Goal: Information Seeking & Learning: Understand process/instructions

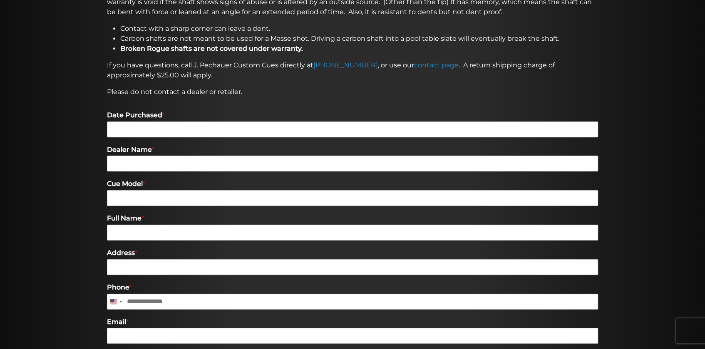
scroll to position [227, 0]
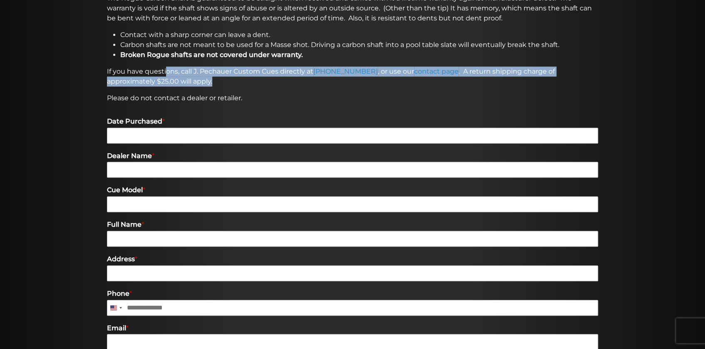
drag, startPoint x: 166, startPoint y: 72, endPoint x: 170, endPoint y: 82, distance: 10.7
click at [170, 82] on p "If you have questions, call [PERSON_NAME] Custom Cues directly at [PHONE_NUMBER…" at bounding box center [352, 77] width 491 height 20
click at [173, 77] on p "If you have questions, call [PERSON_NAME] Custom Cues directly at [PHONE_NUMBER…" at bounding box center [352, 77] width 491 height 20
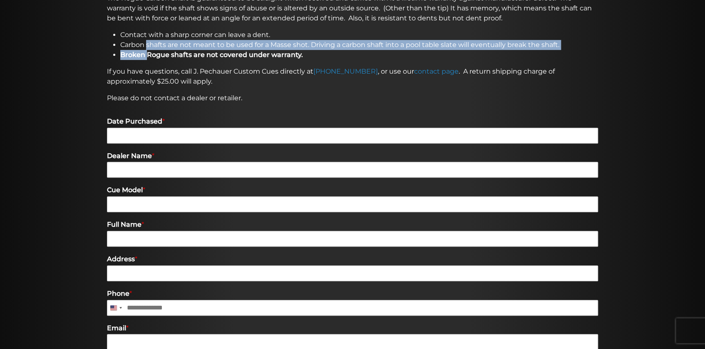
click at [148, 54] on ul "Contact with a sharp corner can leave a dent. Carbon shafts are not meant to be…" at bounding box center [352, 45] width 491 height 30
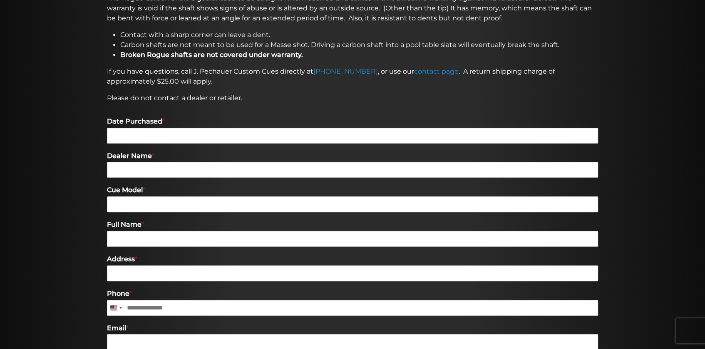
click at [151, 51] on strong "Broken Rogue shafts are not covered under warranty." at bounding box center [211, 55] width 183 height 8
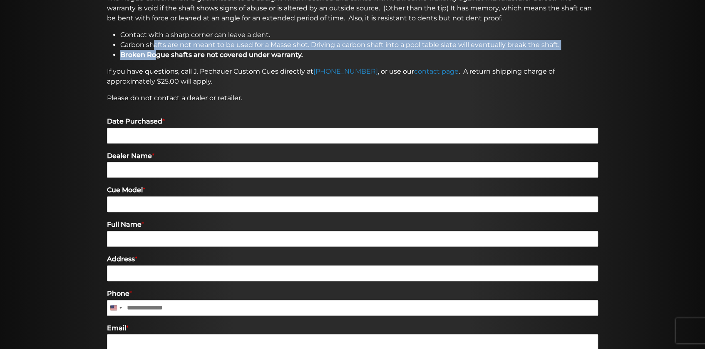
click at [154, 50] on ul "Contact with a sharp corner can leave a dent. Carbon shafts are not meant to be…" at bounding box center [352, 45] width 491 height 30
click at [159, 48] on li "Carbon shafts are not meant to be used for a Masse shot. Driving a carbon shaft…" at bounding box center [359, 45] width 478 height 10
drag, startPoint x: 159, startPoint y: 44, endPoint x: 159, endPoint y: 51, distance: 7.5
click at [159, 51] on ul "Contact with a sharp corner can leave a dent. Carbon shafts are not meant to be…" at bounding box center [352, 45] width 491 height 30
click at [160, 53] on strong "Broken Rogue shafts are not covered under warranty." at bounding box center [211, 55] width 183 height 8
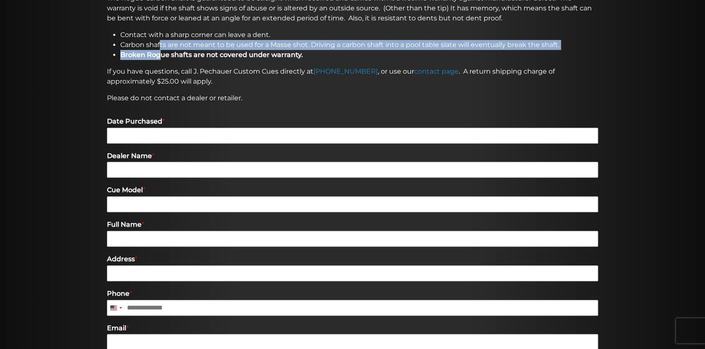
click at [162, 46] on li "Carbon shafts are not meant to be used for a Masse shot. Driving a carbon shaft…" at bounding box center [359, 45] width 478 height 10
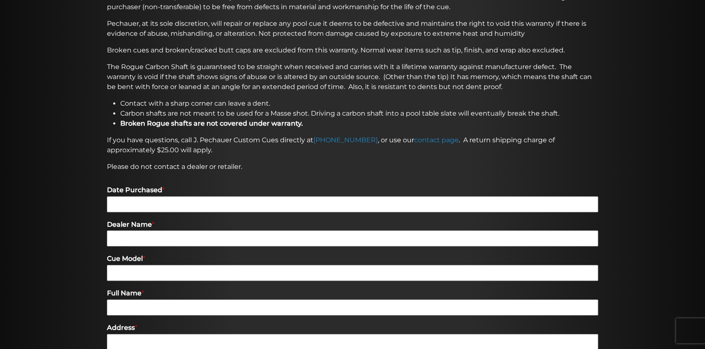
scroll to position [151, 0]
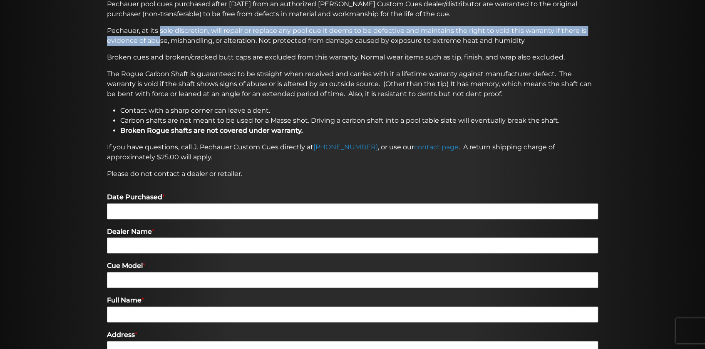
drag, startPoint x: 160, startPoint y: 31, endPoint x: 160, endPoint y: 36, distance: 5.4
click at [160, 36] on p "Pechauer, at its sole discretion, will repair or replace any pool cue it deems …" at bounding box center [352, 36] width 491 height 20
click at [168, 34] on p "Pechauer, at its sole discretion, will repair or replace any pool cue it deems …" at bounding box center [352, 36] width 491 height 20
drag, startPoint x: 173, startPoint y: 29, endPoint x: 174, endPoint y: 36, distance: 7.2
click at [174, 36] on p "Pechauer, at its sole discretion, will repair or replace any pool cue it deems …" at bounding box center [352, 36] width 491 height 20
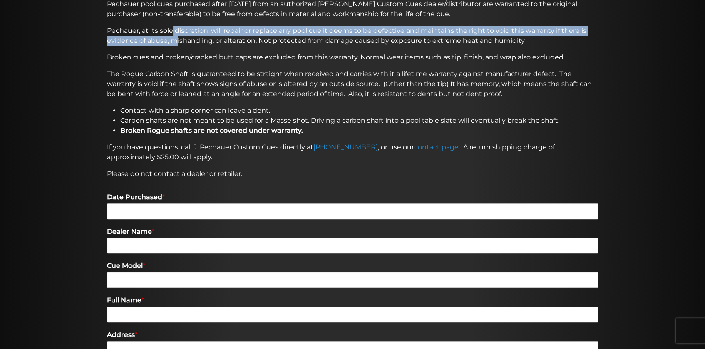
click at [176, 34] on p "Pechauer, at its sole discretion, will repair or replace any pool cue it deems …" at bounding box center [352, 36] width 491 height 20
drag, startPoint x: 165, startPoint y: 33, endPoint x: 166, endPoint y: 38, distance: 4.6
click at [166, 38] on p "Pechauer, at its sole discretion, will repair or replace any pool cue it deems …" at bounding box center [352, 36] width 491 height 20
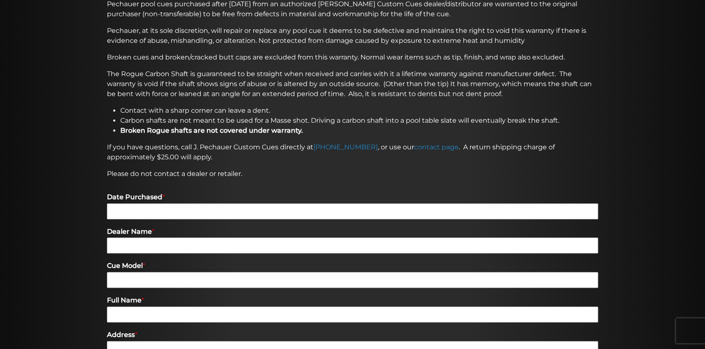
click at [169, 37] on p "Pechauer, at its sole discretion, will repair or replace any pool cue it deems …" at bounding box center [352, 36] width 491 height 20
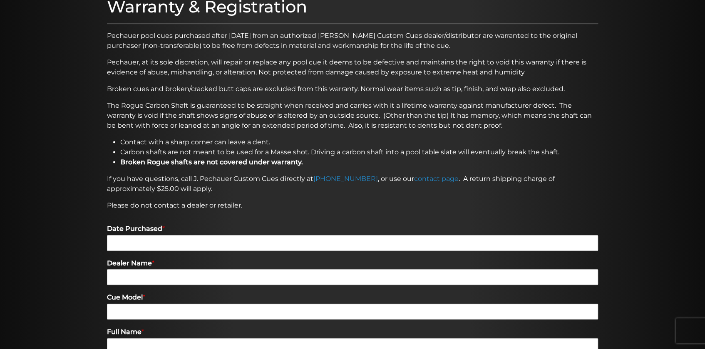
scroll to position [113, 0]
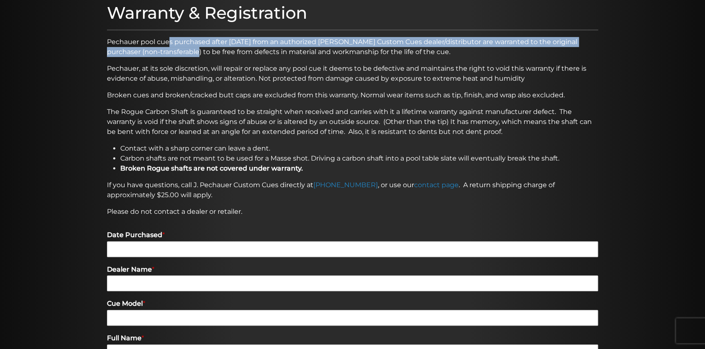
drag, startPoint x: 170, startPoint y: 39, endPoint x: 169, endPoint y: 49, distance: 9.6
click at [169, 49] on p "Pechauer pool cues purchased after [DATE] from an authorized [PERSON_NAME] Cust…" at bounding box center [352, 47] width 491 height 20
click at [168, 48] on p "Pechauer pool cues purchased after [DATE] from an authorized [PERSON_NAME] Cust…" at bounding box center [352, 47] width 491 height 20
click at [168, 47] on p "Pechauer pool cues purchased after [DATE] from an authorized [PERSON_NAME] Cust…" at bounding box center [352, 47] width 491 height 20
drag, startPoint x: 149, startPoint y: 45, endPoint x: 149, endPoint y: 51, distance: 5.4
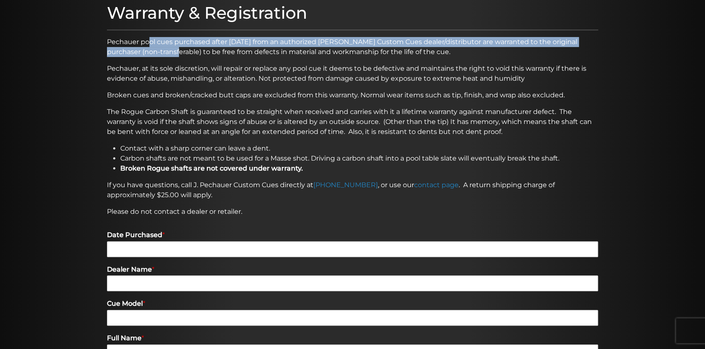
click at [149, 51] on p "Pechauer pool cues purchased after [DATE] from an authorized [PERSON_NAME] Cust…" at bounding box center [352, 47] width 491 height 20
click at [154, 45] on p "Pechauer pool cues purchased after [DATE] from an authorized [PERSON_NAME] Cust…" at bounding box center [352, 47] width 491 height 20
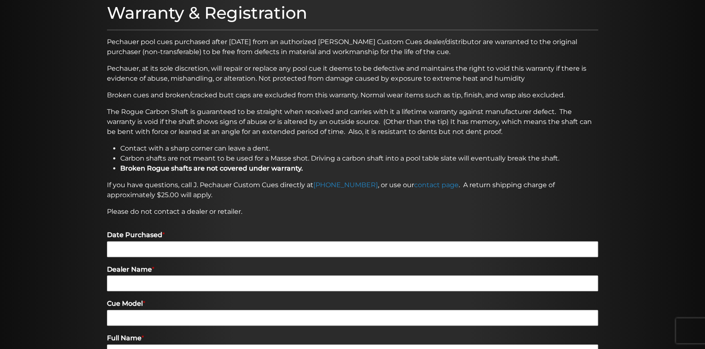
click at [156, 50] on p "Pechauer pool cues purchased after [DATE] from an authorized [PERSON_NAME] Cust…" at bounding box center [352, 47] width 491 height 20
